Goal: Complete application form

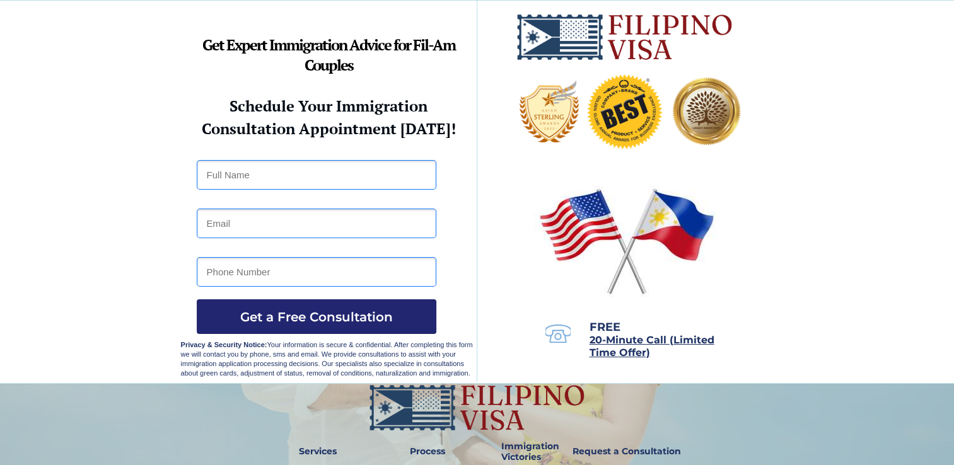
click at [399, 176] on input "text" at bounding box center [317, 175] width 240 height 30
type input "[PERSON_NAME] [PERSON_NAME]"
type input "[EMAIL_ADDRESS][DOMAIN_NAME]"
type input "09550781584"
click at [326, 330] on button "Get a Free Consultation" at bounding box center [317, 316] width 240 height 35
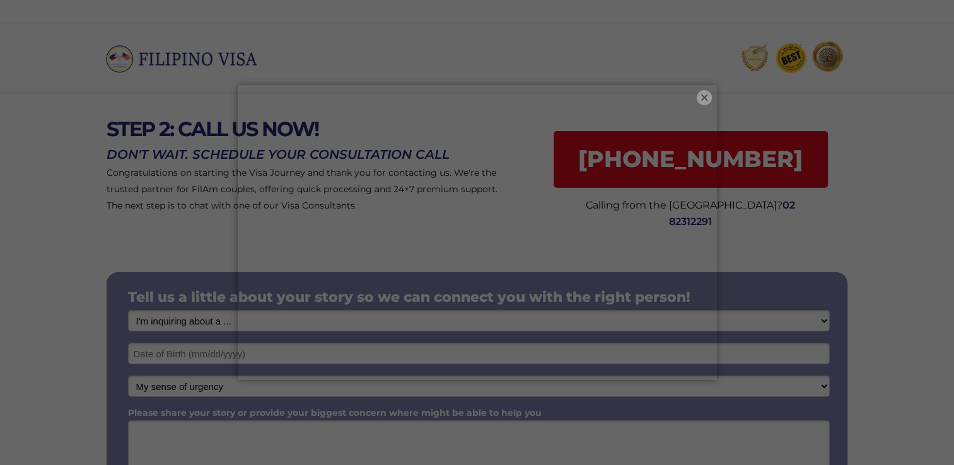
click at [699, 100] on button "×" at bounding box center [704, 97] width 15 height 15
